Goal: Book appointment/travel/reservation

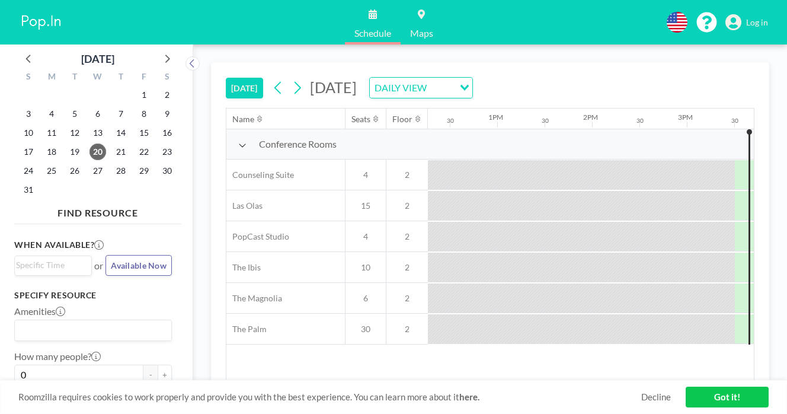
scroll to position [0, 1164]
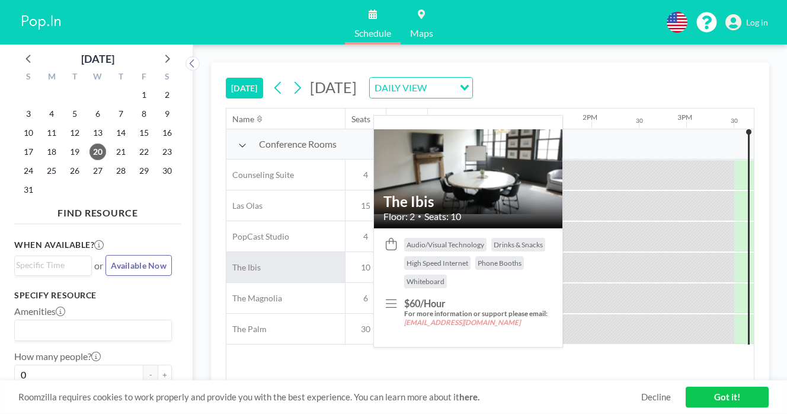
click at [226, 262] on span "The Ibis" at bounding box center [243, 267] width 34 height 11
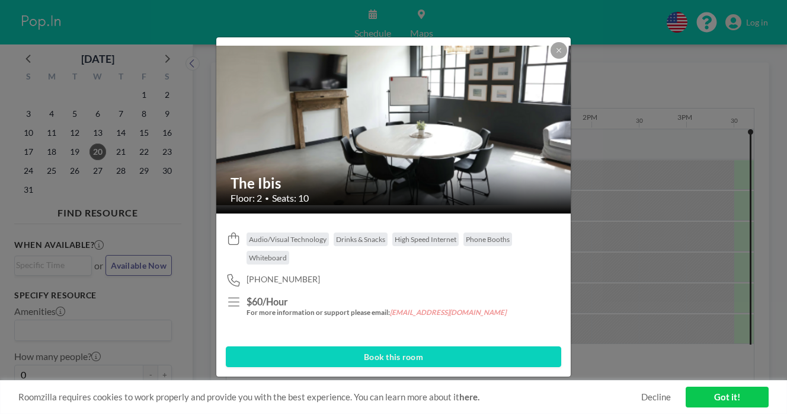
click at [402, 346] on button "Book this room" at bounding box center [393, 356] width 335 height 21
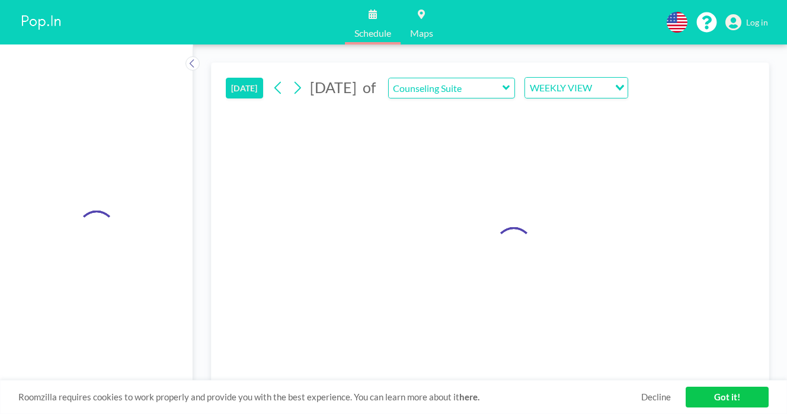
type input "The Ibis"
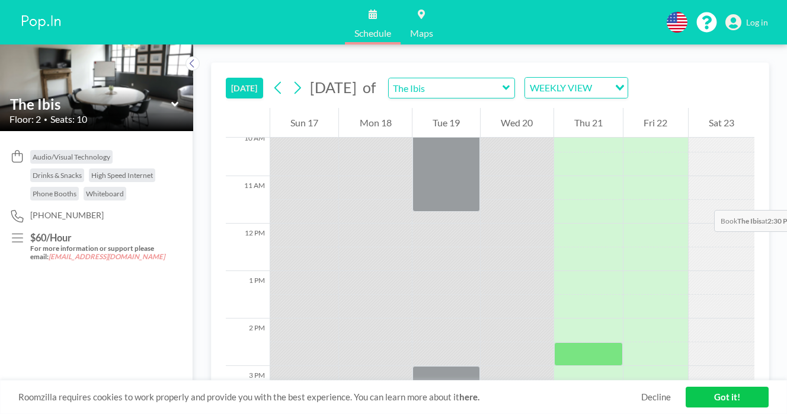
scroll to position [469, 0]
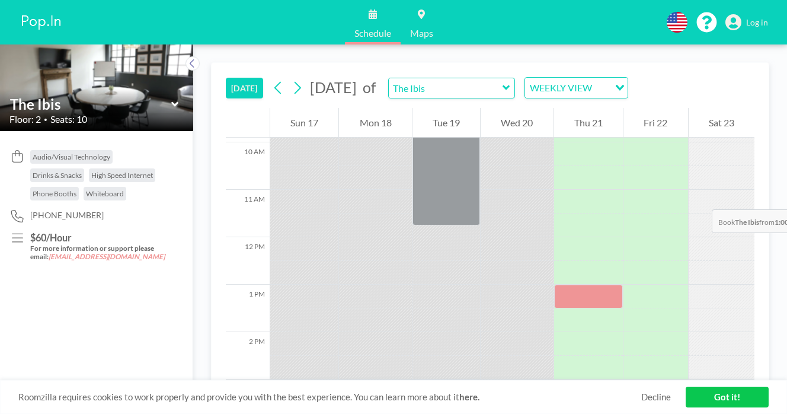
click at [567, 284] on div at bounding box center [588, 296] width 69 height 24
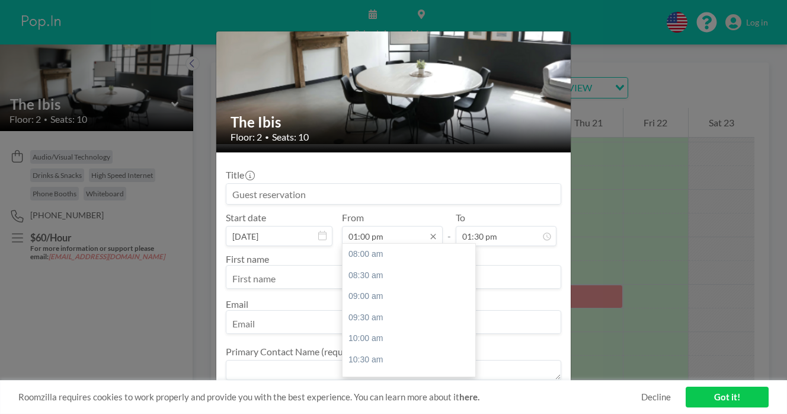
scroll to position [184, 0]
click at [428, 232] on icon at bounding box center [432, 236] width 9 height 9
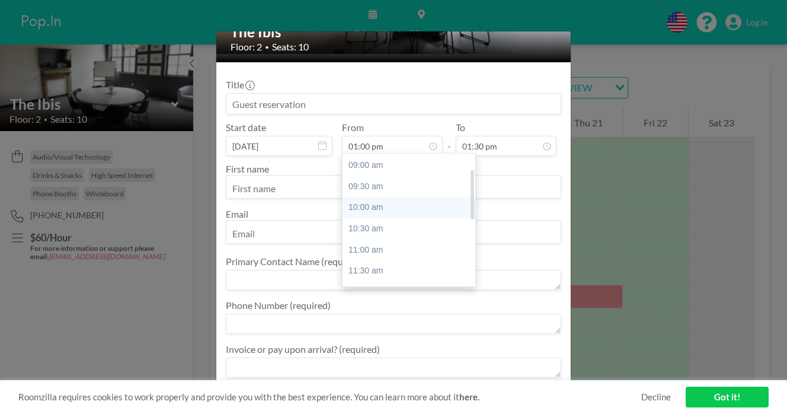
scroll to position [33, 0]
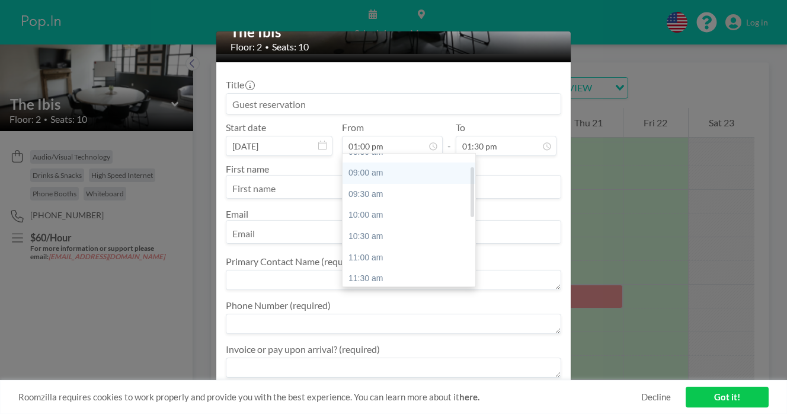
click at [402, 162] on div "09:00 am" at bounding box center [409, 172] width 133 height 21
type input "09:00 am"
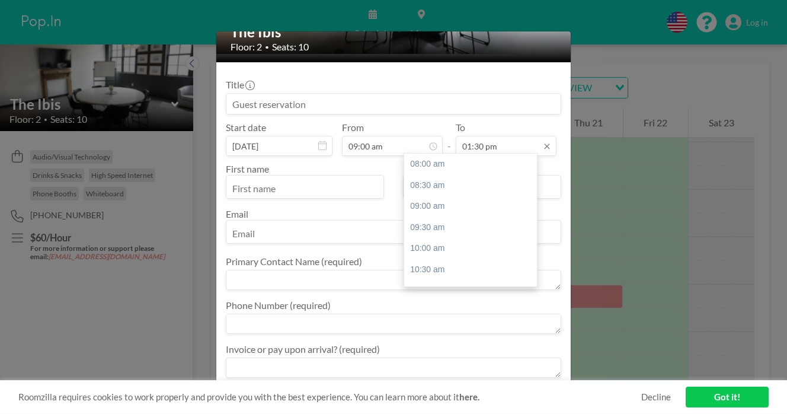
scroll to position [202, 0]
click at [490, 136] on input "01:30 pm" at bounding box center [506, 146] width 101 height 20
click at [544, 143] on icon at bounding box center [546, 145] width 5 height 5
click at [496, 136] on input "01:30 pm" at bounding box center [506, 146] width 101 height 20
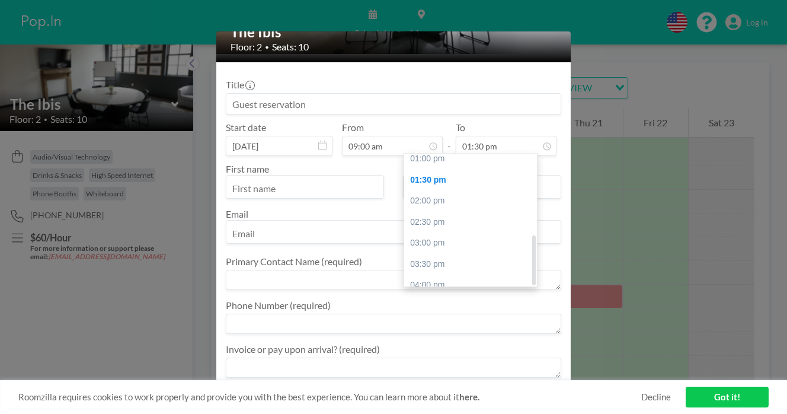
click at [428, 317] on div "05:00 pm" at bounding box center [470, 327] width 133 height 21
type input "05:00 pm"
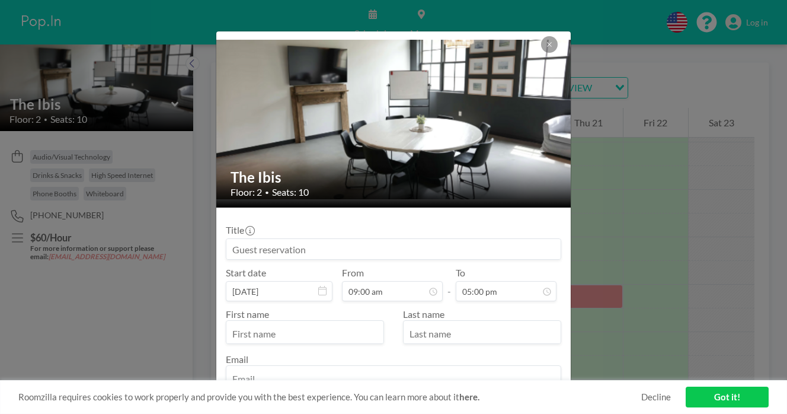
scroll to position [0, 0]
click at [546, 44] on icon at bounding box center [549, 44] width 7 height 7
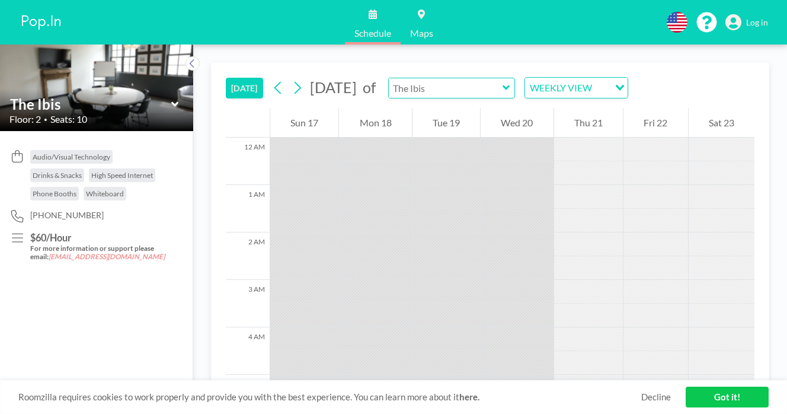
type input "The Ibis"
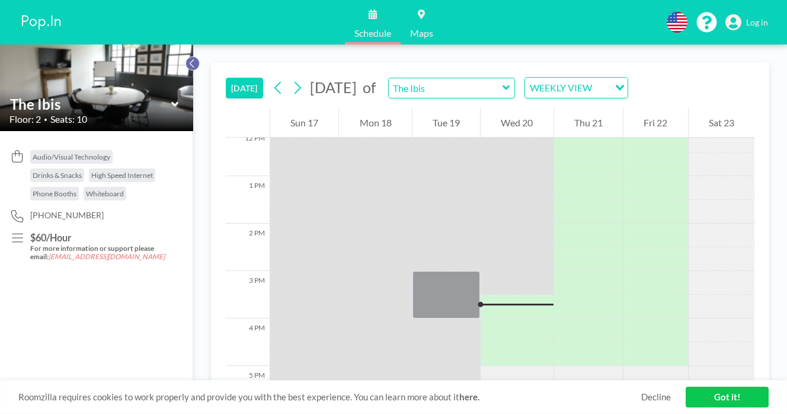
click at [190, 59] on icon at bounding box center [192, 63] width 4 height 8
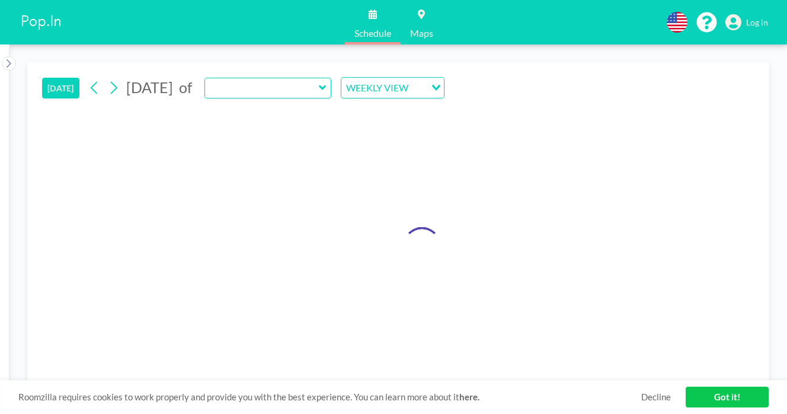
type input "The Ibis"
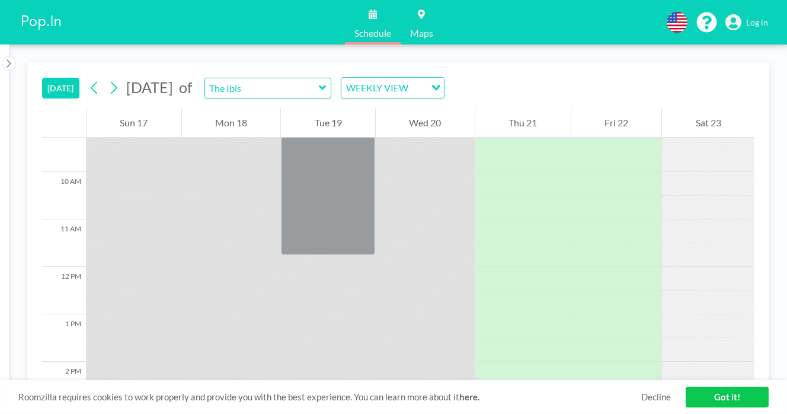
scroll to position [426, 0]
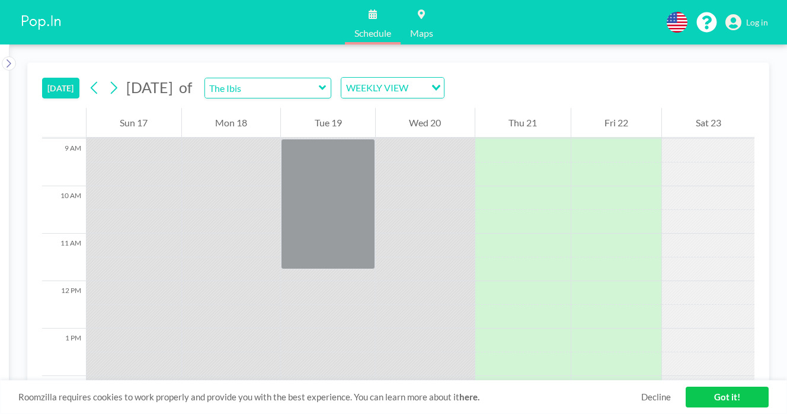
click at [319, 85] on icon at bounding box center [322, 87] width 7 height 5
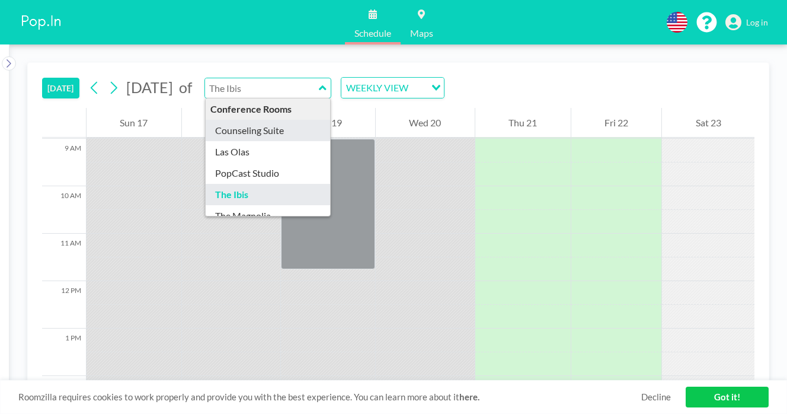
type input "Counseling Suite"
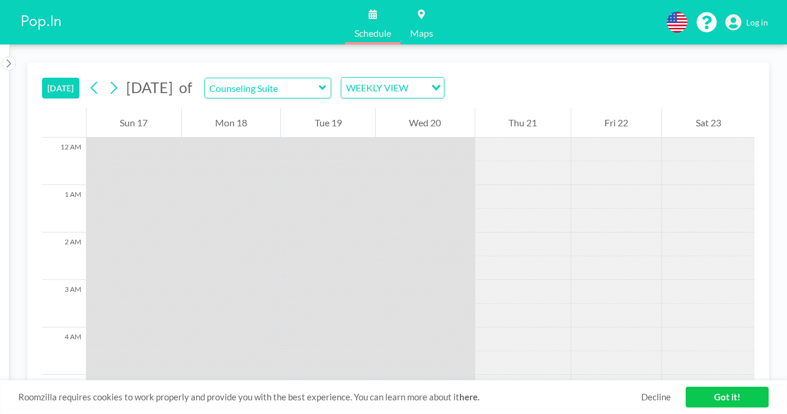
scroll to position [578, 0]
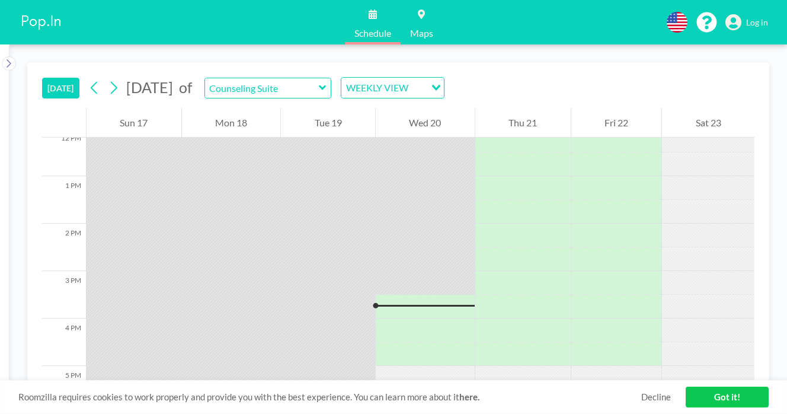
click at [671, 401] on link "Decline" at bounding box center [656, 396] width 30 height 11
